Goal: Task Accomplishment & Management: Manage account settings

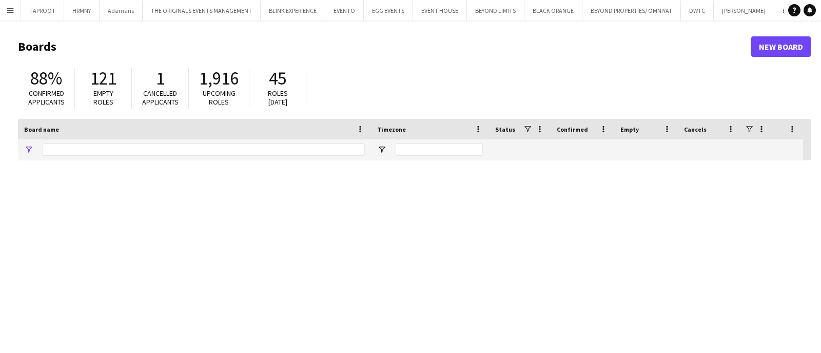
type input "*****"
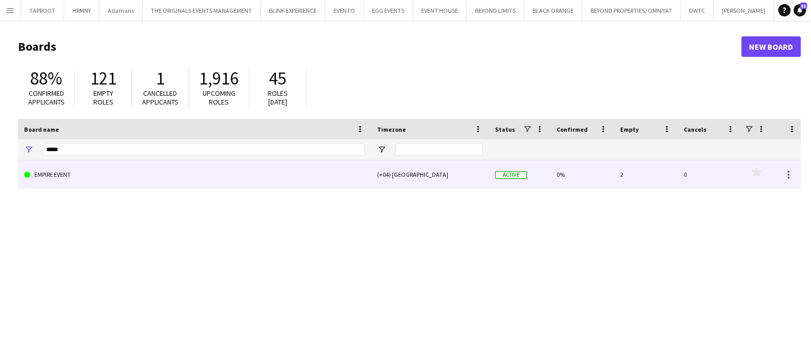
click at [367, 183] on div "EMPIRE EVENT" at bounding box center [194, 175] width 353 height 28
click at [251, 163] on link "EMPIRE EVENT" at bounding box center [194, 175] width 341 height 29
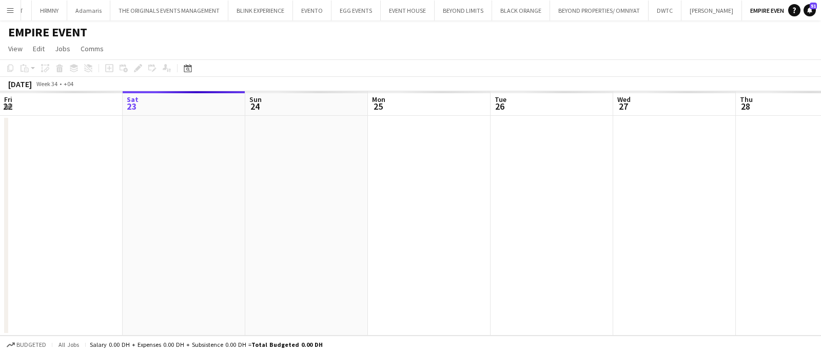
scroll to position [0, 33]
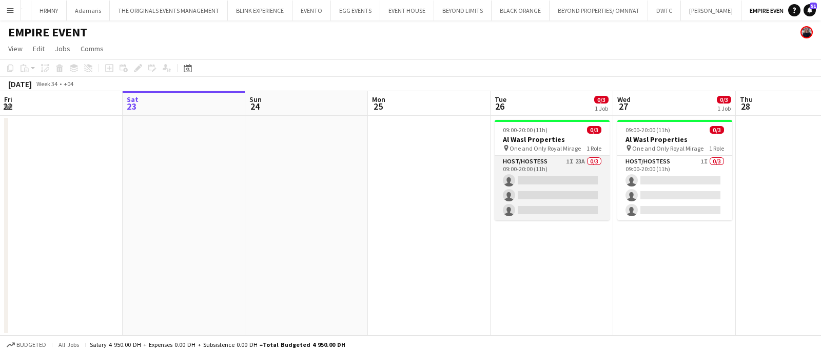
click at [546, 175] on app-card-role "Host/Hostess 1I 23A 0/3 09:00-20:00 (11h) single-neutral-actions single-neutral…" at bounding box center [551, 188] width 115 height 65
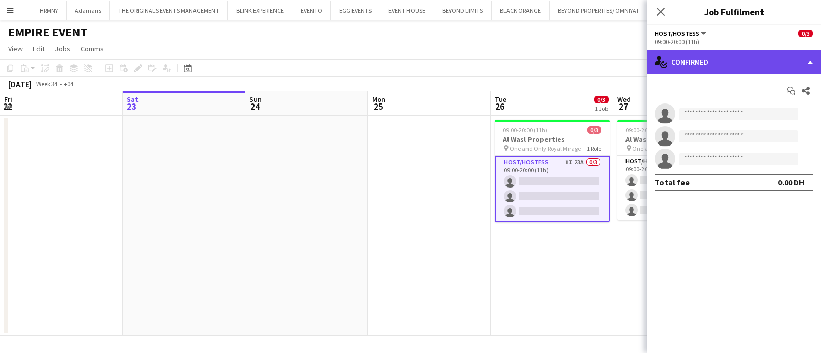
click at [702, 64] on div "single-neutral-actions-check-2 Confirmed" at bounding box center [733, 62] width 174 height 25
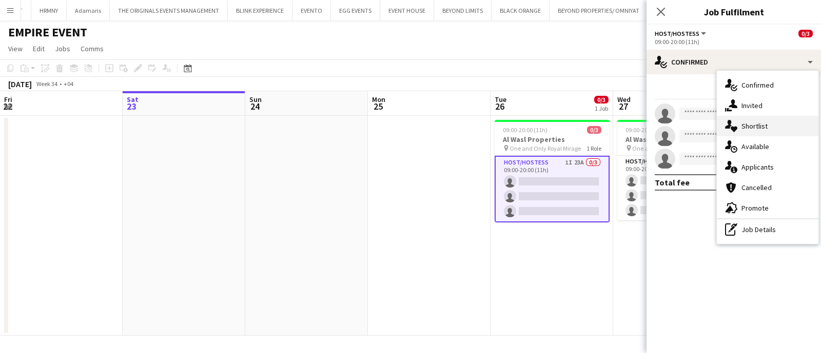
click at [740, 119] on div "single-neutral-actions-heart Shortlist" at bounding box center [767, 126] width 102 height 21
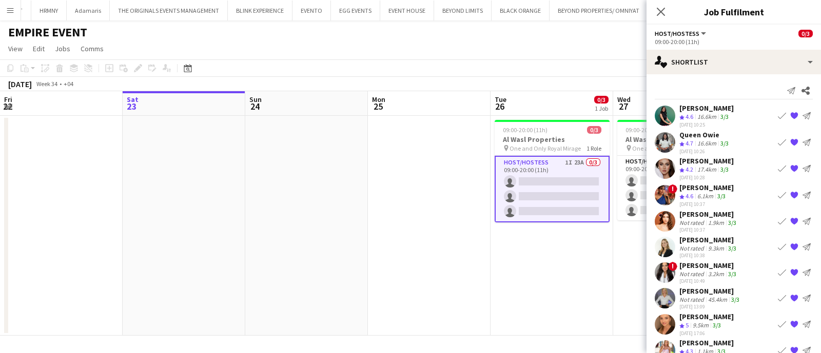
click at [775, 167] on button "Book crew" at bounding box center [781, 169] width 12 height 12
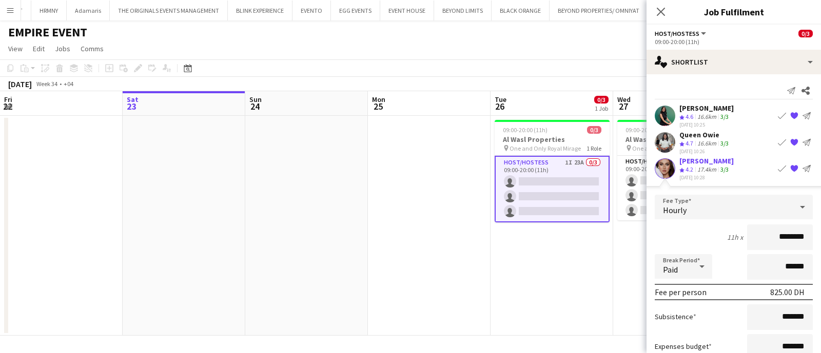
scroll to position [244, 0]
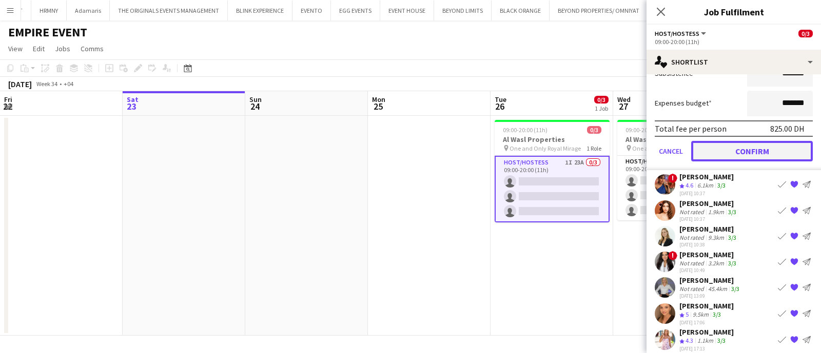
click at [734, 154] on button "Confirm" at bounding box center [752, 151] width 122 height 21
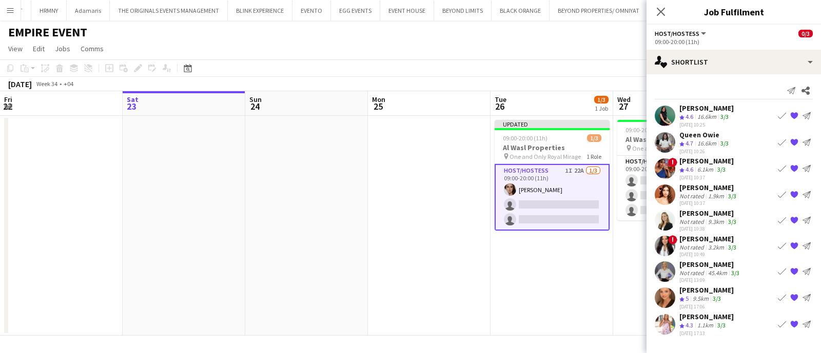
scroll to position [0, 0]
click at [778, 163] on button "Book crew" at bounding box center [781, 169] width 12 height 12
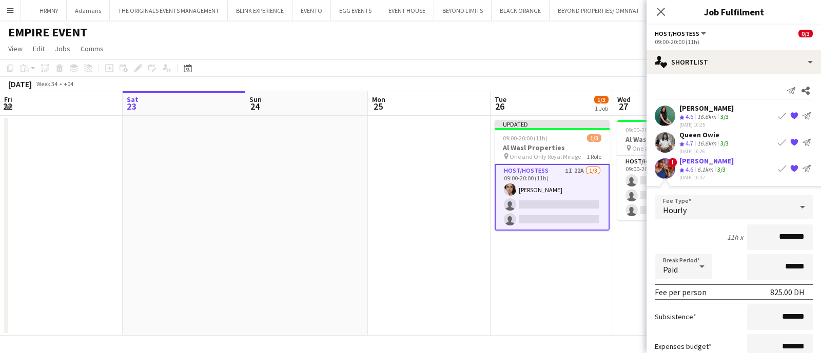
scroll to position [232, 0]
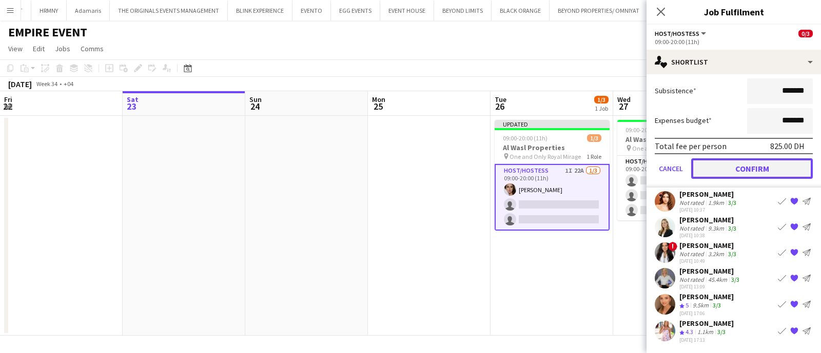
click at [766, 165] on button "Confirm" at bounding box center [752, 168] width 122 height 21
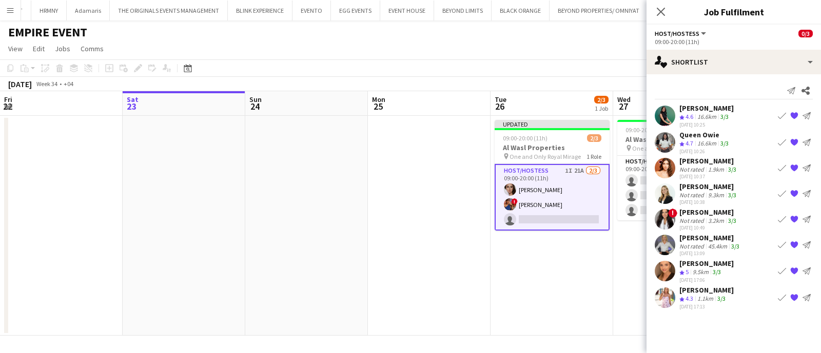
scroll to position [0, 0]
click at [784, 215] on app-icon "Book crew" at bounding box center [781, 219] width 8 height 8
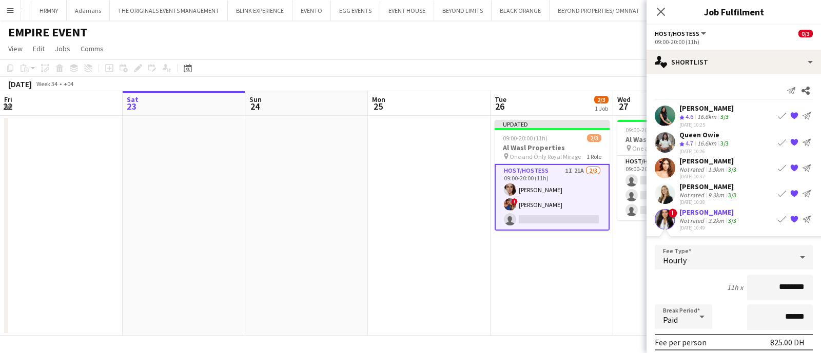
scroll to position [206, 0]
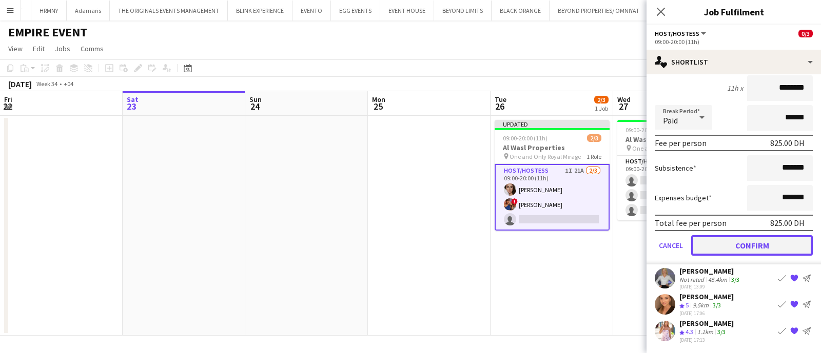
click at [768, 247] on button "Confirm" at bounding box center [752, 245] width 122 height 21
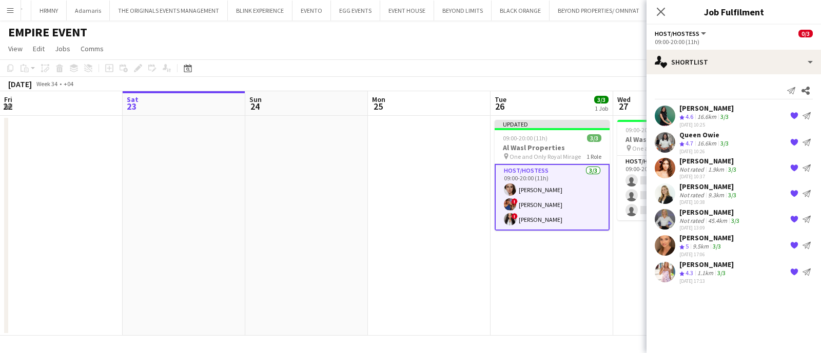
click at [627, 247] on app-date-cell "09:00-20:00 (11h) 0/3 Al Wasl Properties pin One and Only Royal Mirage 1 Role H…" at bounding box center [674, 226] width 123 height 220
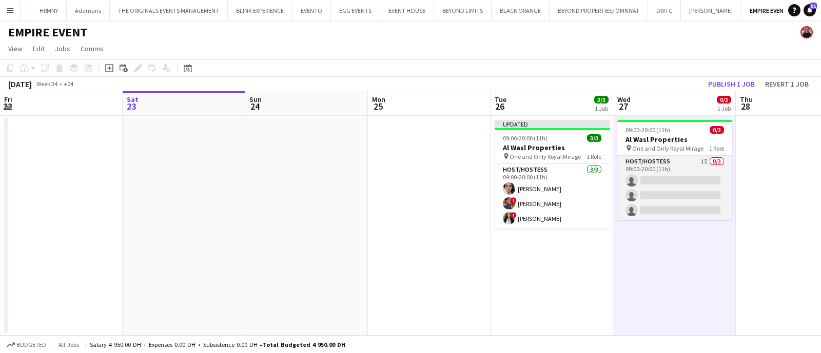
click at [674, 194] on app-card-role "Host/Hostess 1I 0/3 09:00-20:00 (11h) single-neutral-actions single-neutral-act…" at bounding box center [674, 188] width 115 height 65
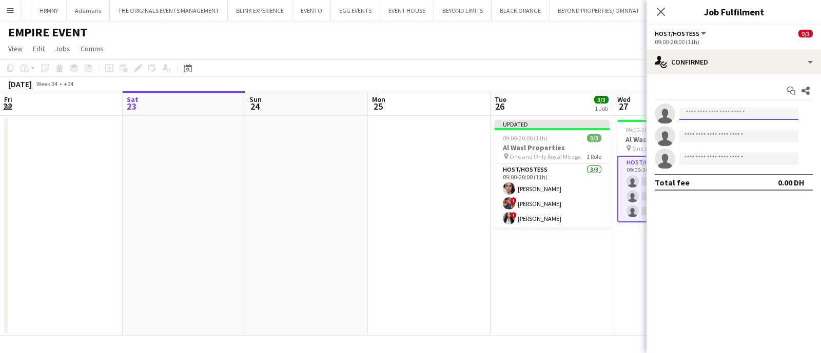
click at [721, 116] on input at bounding box center [738, 114] width 119 height 12
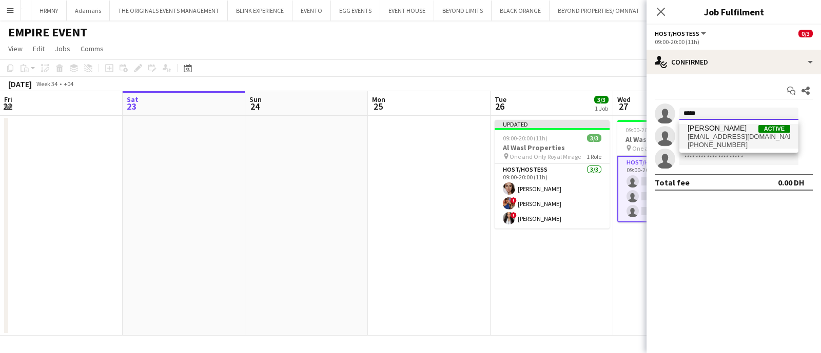
type input "*****"
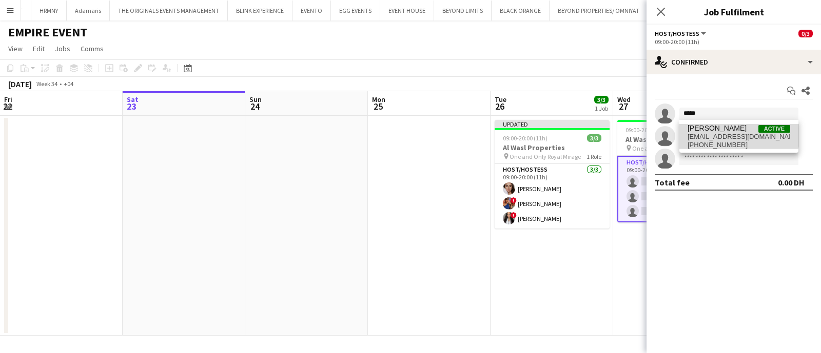
click at [718, 131] on span "[PERSON_NAME]" at bounding box center [716, 128] width 59 height 9
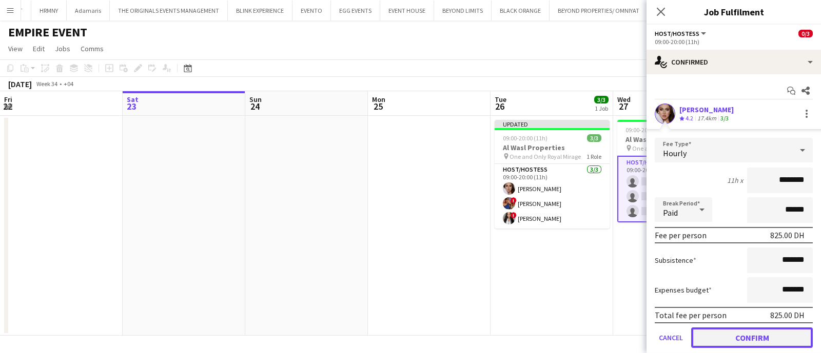
click at [732, 337] on button "Confirm" at bounding box center [752, 338] width 122 height 21
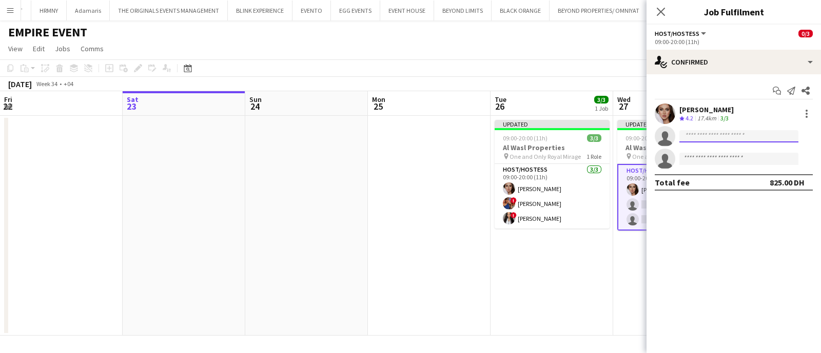
click at [713, 137] on input at bounding box center [738, 136] width 119 height 12
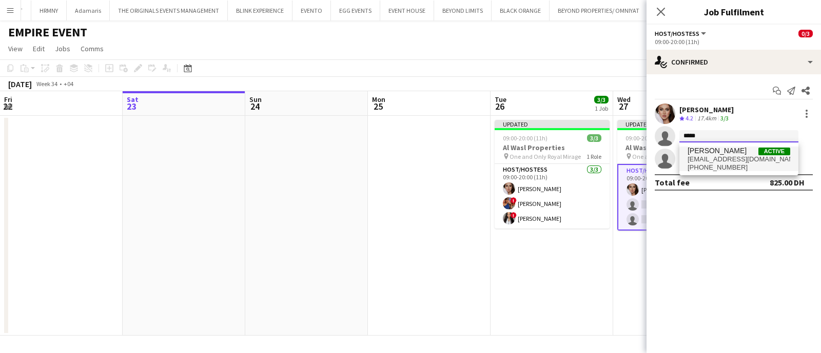
type input "*****"
click at [722, 154] on span "[PERSON_NAME]" at bounding box center [716, 151] width 59 height 9
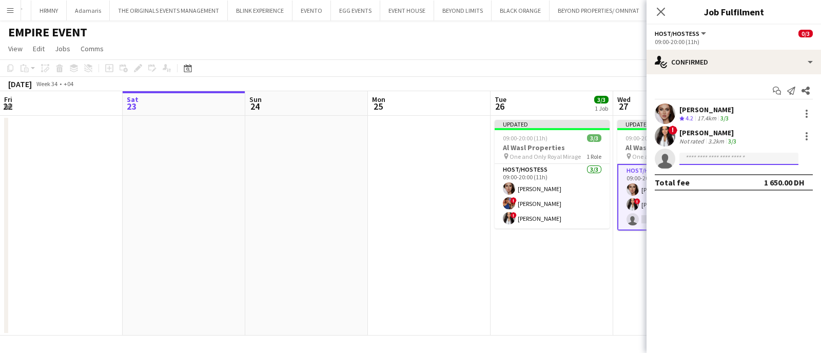
click at [709, 156] on input at bounding box center [738, 159] width 119 height 12
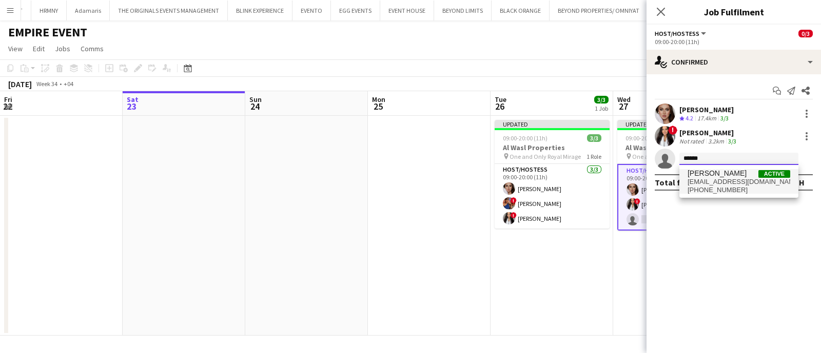
type input "******"
click at [719, 184] on span "[EMAIL_ADDRESS][DOMAIN_NAME]" at bounding box center [738, 182] width 103 height 8
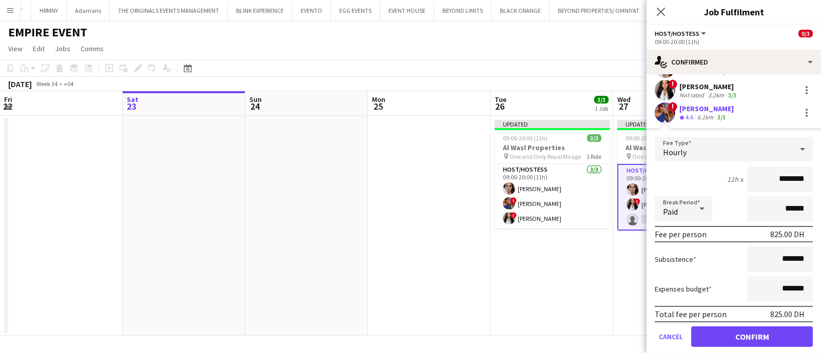
scroll to position [76, 0]
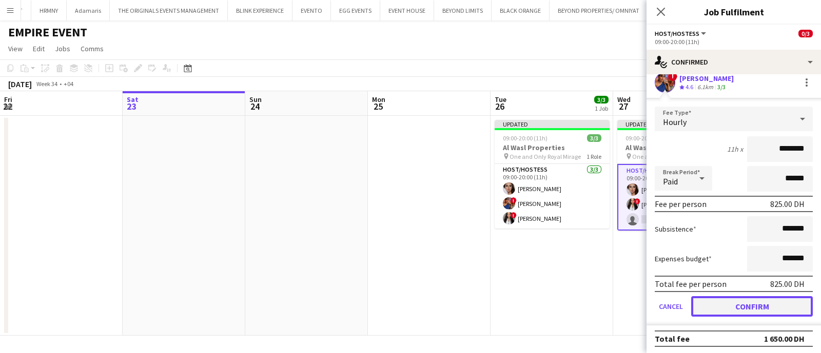
click at [765, 306] on button "Confirm" at bounding box center [752, 306] width 122 height 21
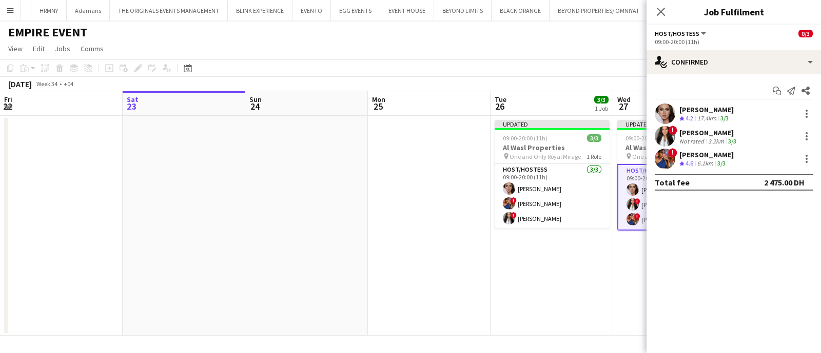
click at [587, 273] on app-date-cell "Updated 09:00-20:00 (11h) 3/3 Al Wasl Properties pin One and Only Royal Mirage …" at bounding box center [551, 226] width 123 height 220
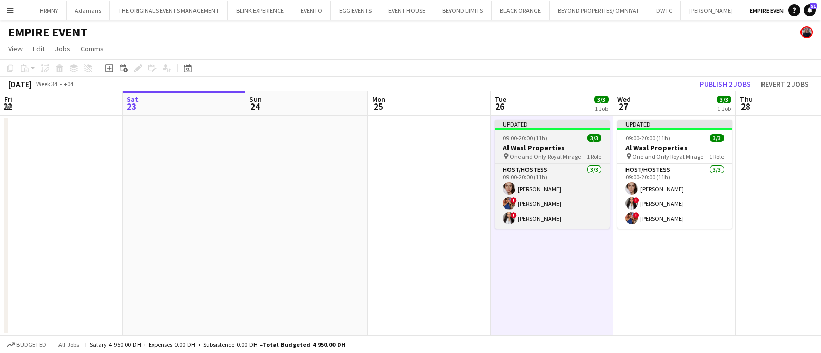
click at [566, 146] on h3 "Al Wasl Properties" at bounding box center [551, 147] width 115 height 9
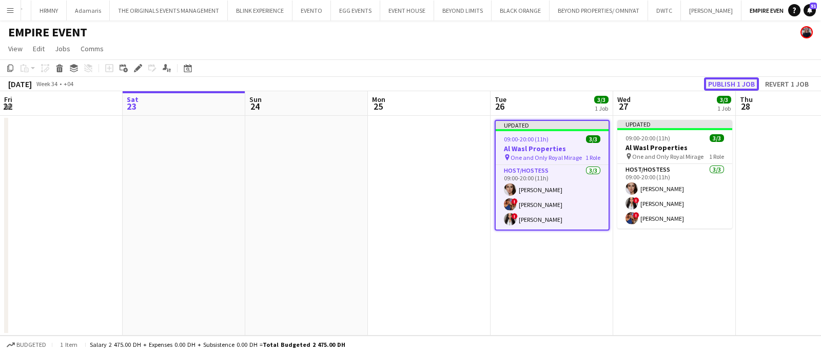
click at [741, 85] on button "Publish 1 job" at bounding box center [731, 83] width 55 height 13
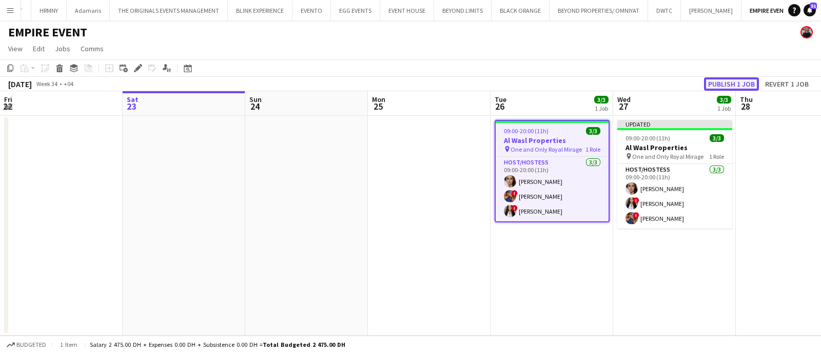
click at [724, 87] on button "Publish 1 job" at bounding box center [731, 83] width 55 height 13
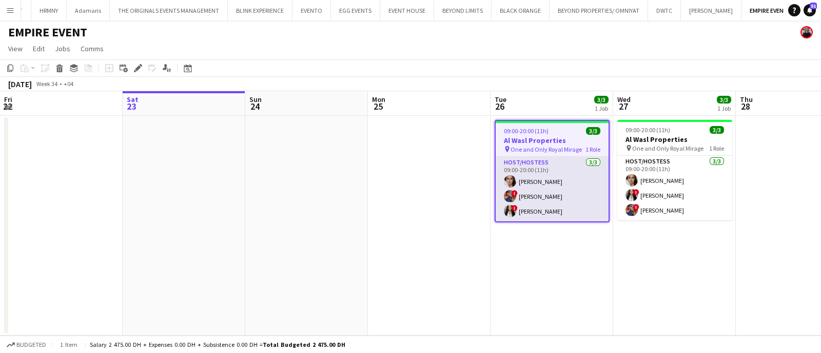
click at [572, 171] on app-card-role "Host/Hostess [DATE] 09:00-20:00 (11h) [PERSON_NAME] ! [PERSON_NAME] Sad ! [PERS…" at bounding box center [551, 189] width 113 height 65
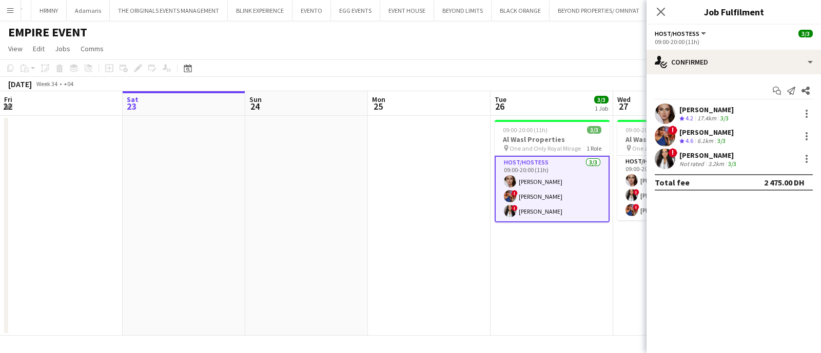
click at [710, 109] on div "[PERSON_NAME]" at bounding box center [706, 109] width 54 height 9
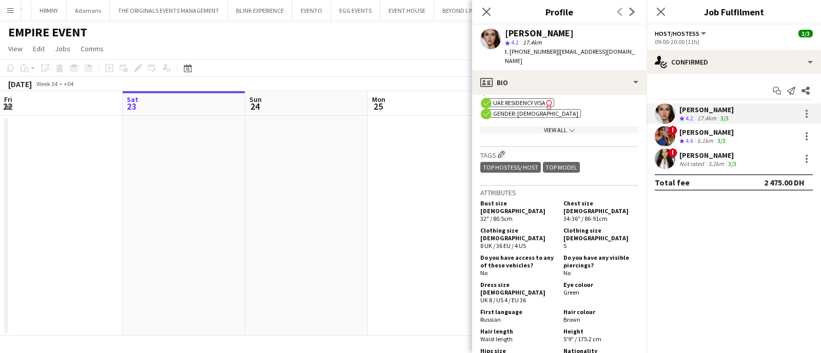
scroll to position [400, 0]
click at [735, 135] on div "! [PERSON_NAME] Sad Crew rating 4.6 6.1km 3/3" at bounding box center [733, 136] width 174 height 21
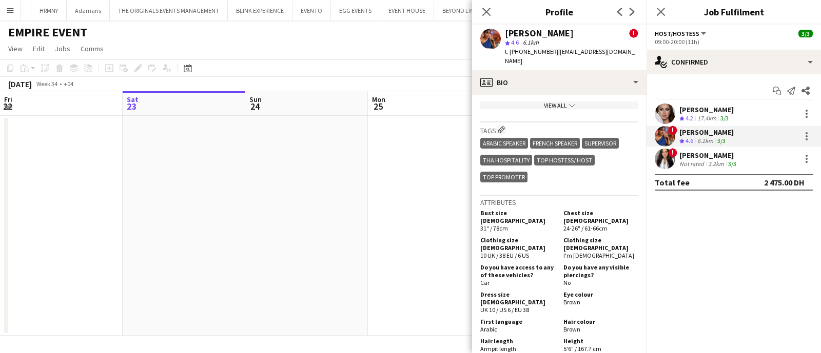
scroll to position [670, 0]
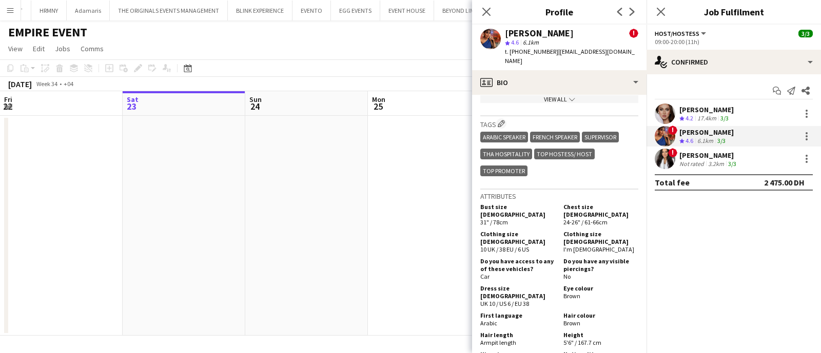
click at [732, 160] on app-skills-label "3/3" at bounding box center [732, 164] width 8 height 8
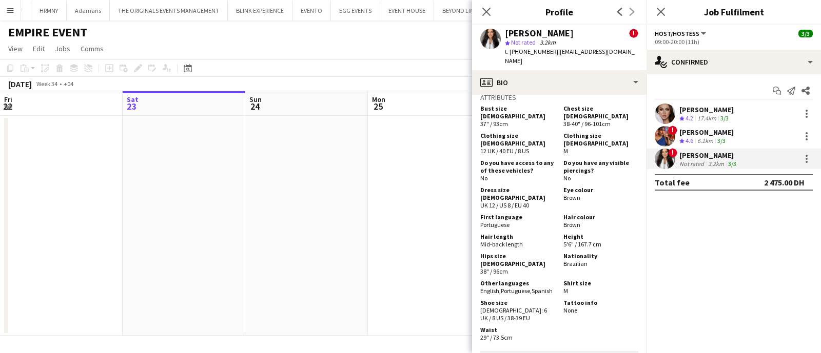
scroll to position [838, 0]
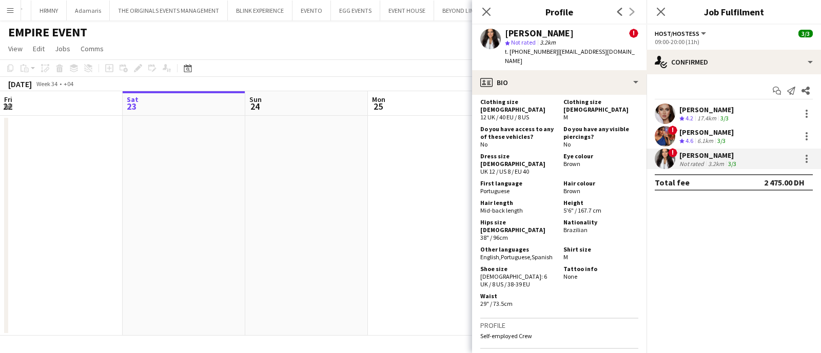
click at [395, 253] on app-date-cell at bounding box center [429, 226] width 123 height 220
